Goal: Check status: Check status

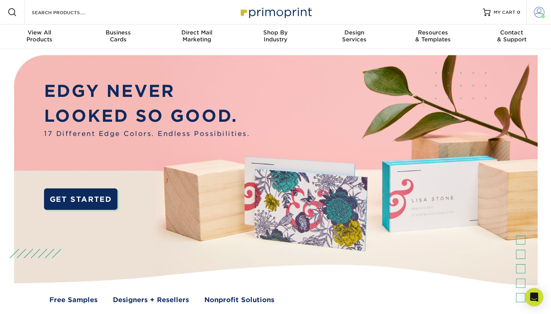
click at [537, 14] on span at bounding box center [539, 12] width 11 height 11
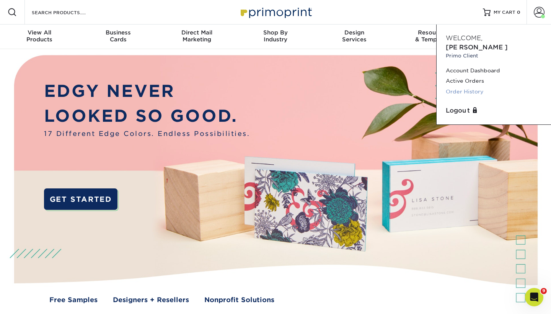
click at [480, 87] on link "Order History" at bounding box center [494, 92] width 96 height 10
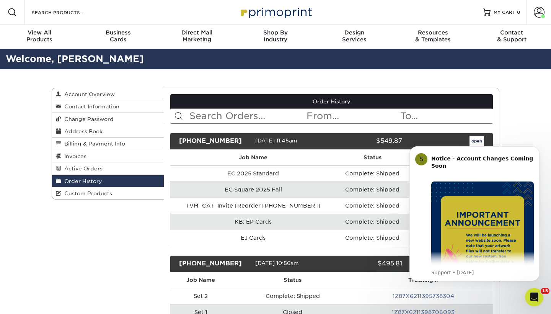
click at [474, 140] on body "S Notice - Account Changes Coming Soon ​ Past Order Files Will Not Transfer: Wh…" at bounding box center [474, 214] width 147 height 152
click at [470, 141] on body "S Notice - Account Changes Coming Soon ​ Past Order Files Will Not Transfer: Wh…" at bounding box center [474, 214] width 147 height 152
click at [223, 142] on div "25812-114580-223" at bounding box center [214, 141] width 82 height 10
click at [209, 193] on td "EC Square 2025 Fall" at bounding box center [253, 189] width 166 height 16
click at [537, 149] on icon "Dismiss notification" at bounding box center [538, 148] width 4 height 4
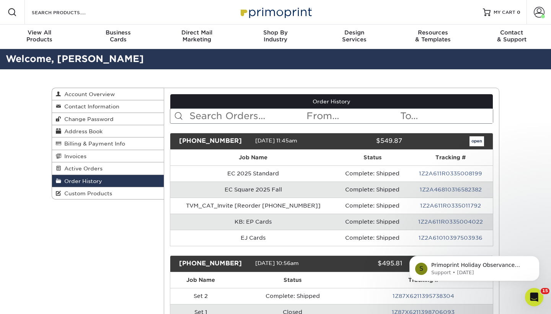
click at [477, 144] on link "open" at bounding box center [477, 141] width 15 height 10
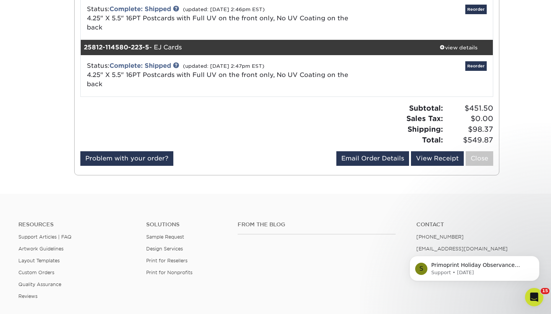
scroll to position [310, 0]
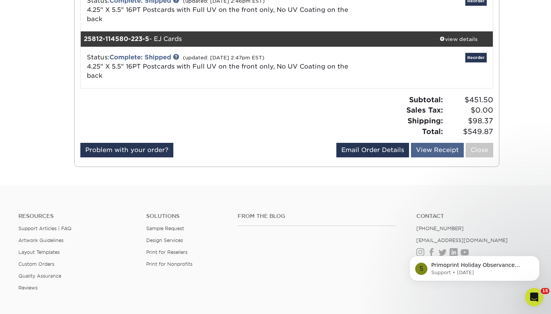
click at [452, 149] on link "View Receipt" at bounding box center [437, 150] width 53 height 15
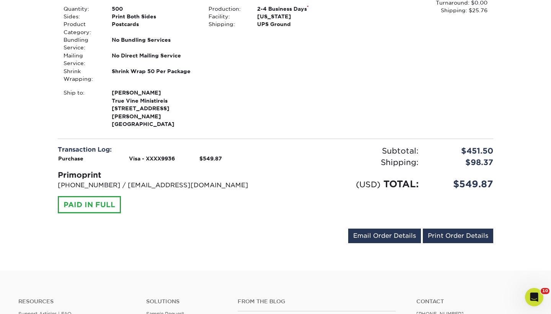
scroll to position [733, 0]
